Goal: Task Accomplishment & Management: Manage account settings

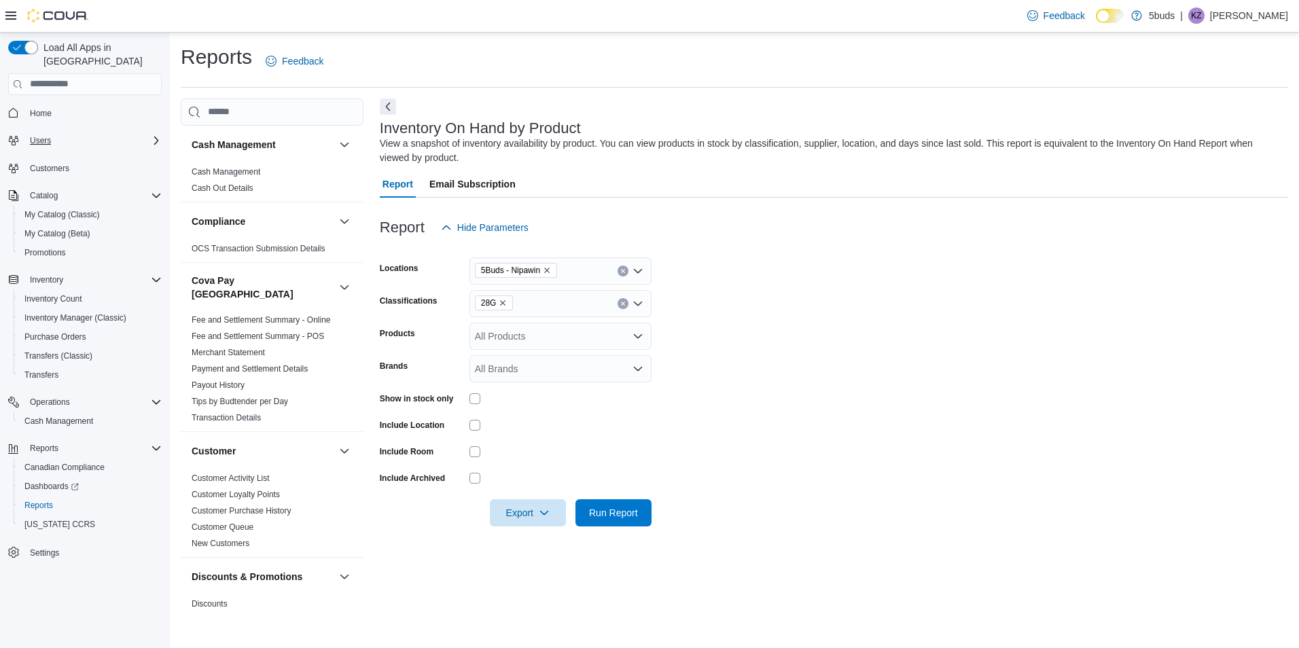
scroll to position [340, 0]
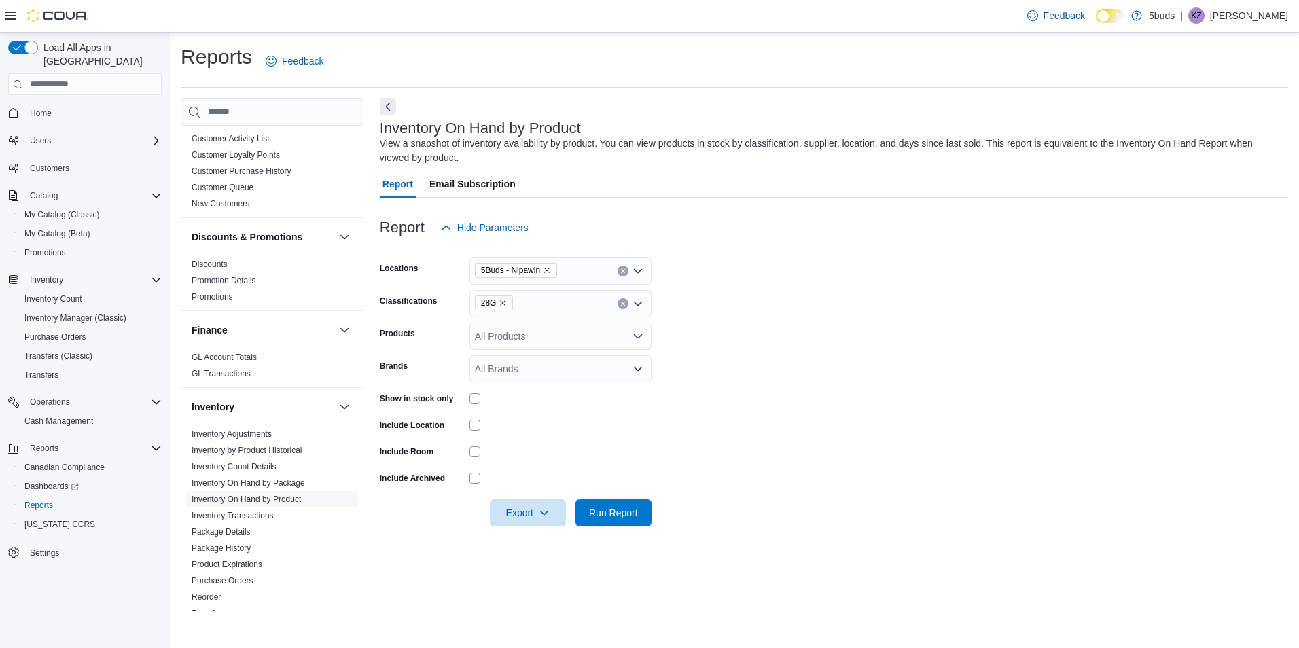
click at [1257, 16] on p "[PERSON_NAME]" at bounding box center [1249, 15] width 78 height 16
click at [1179, 137] on button "Sign Out" at bounding box center [1220, 133] width 125 height 22
